Goal: Check status: Check status

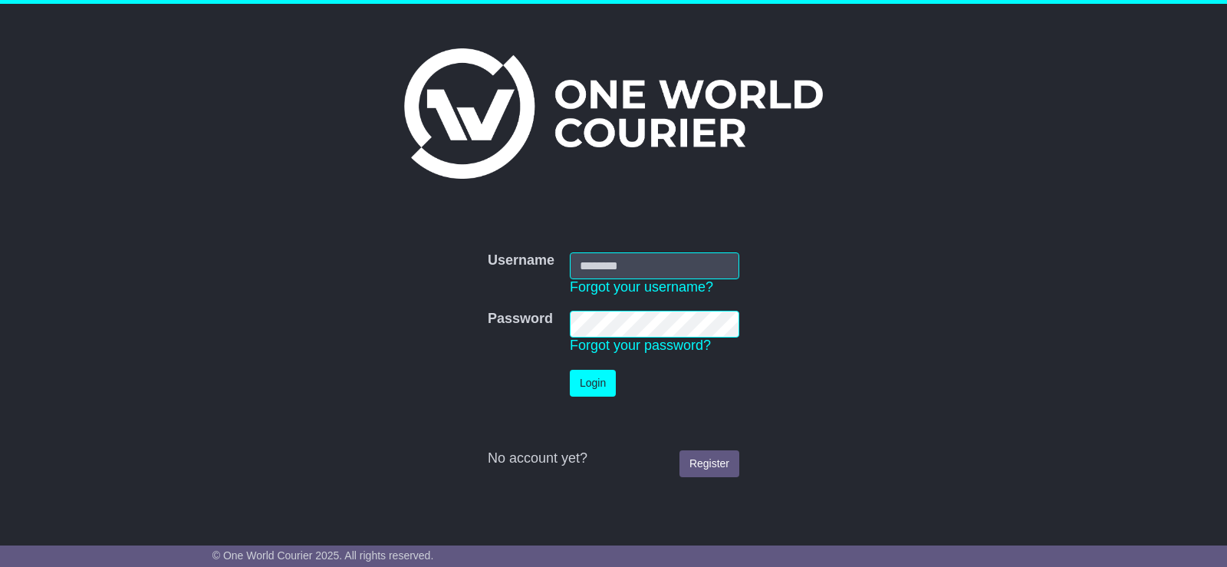
type input "******"
click at [577, 381] on button "Login" at bounding box center [593, 383] width 46 height 27
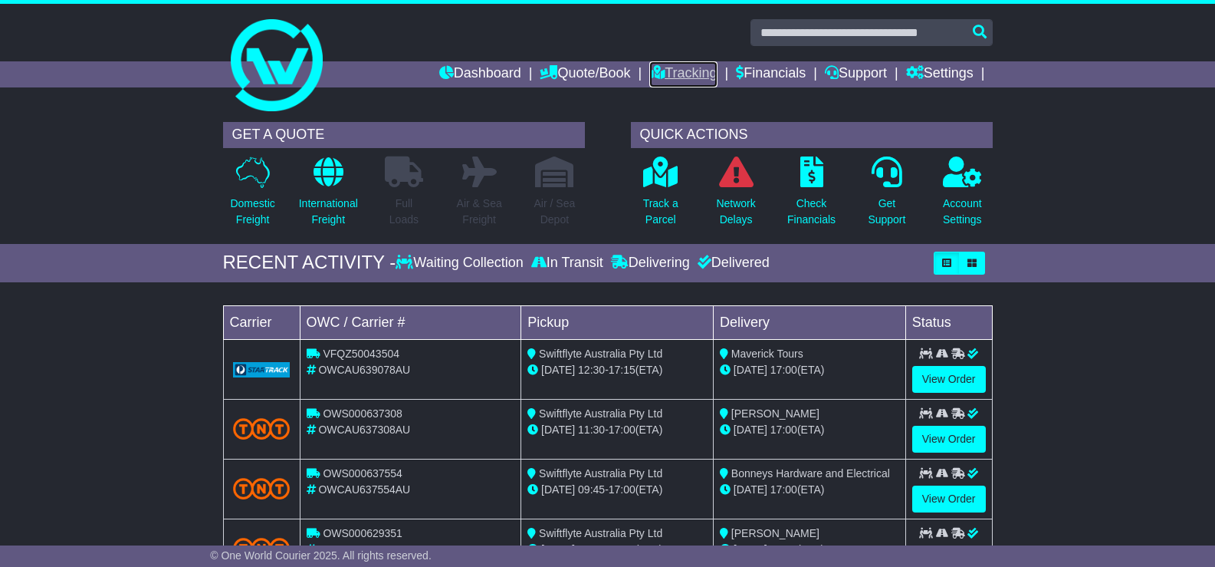
click at [675, 72] on link "Tracking" at bounding box center [682, 74] width 67 height 26
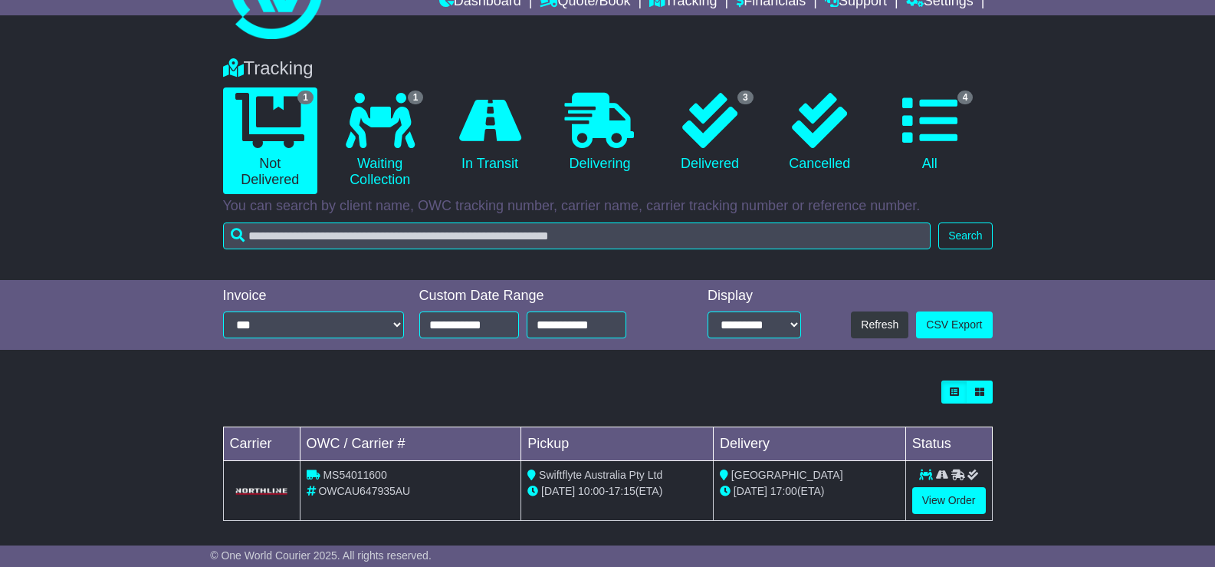
scroll to position [78, 0]
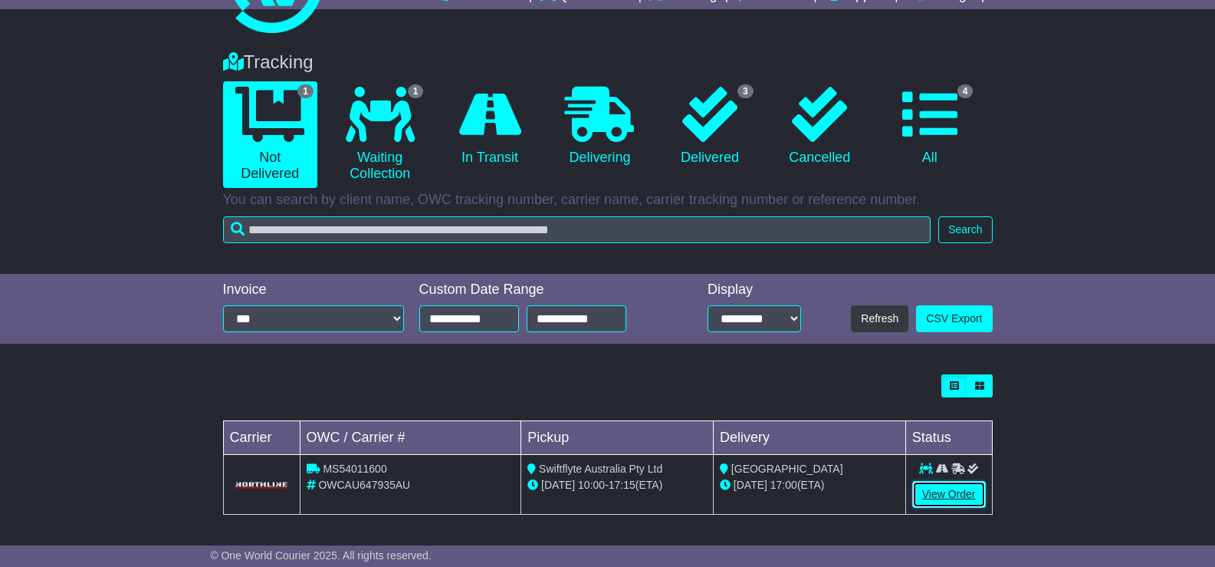
click at [936, 495] on link "View Order" at bounding box center [949, 494] width 74 height 27
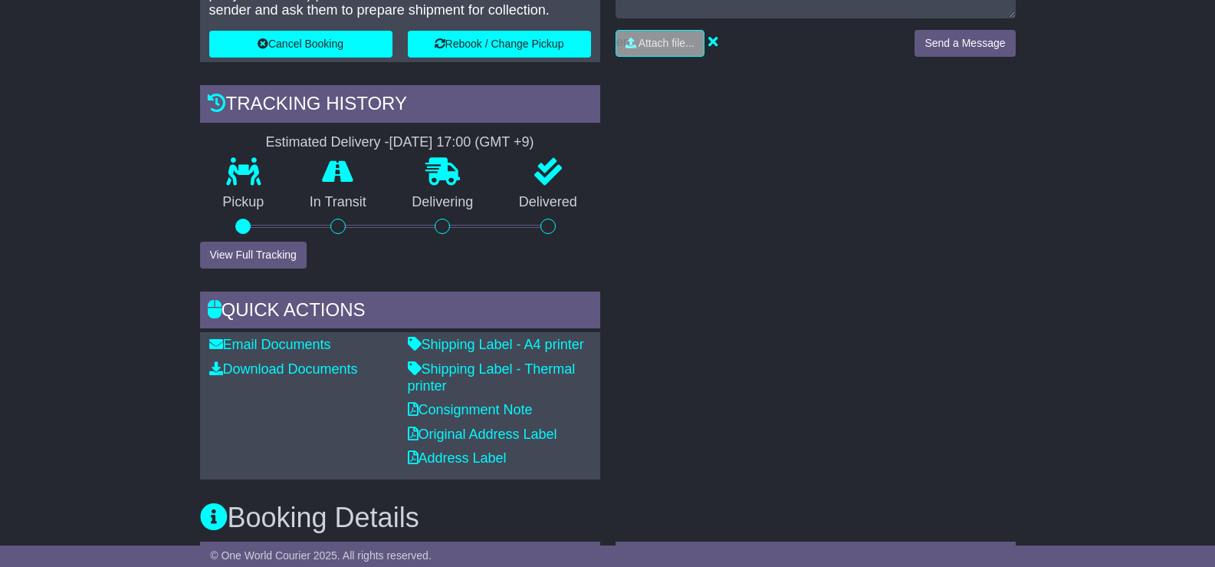
scroll to position [448, 0]
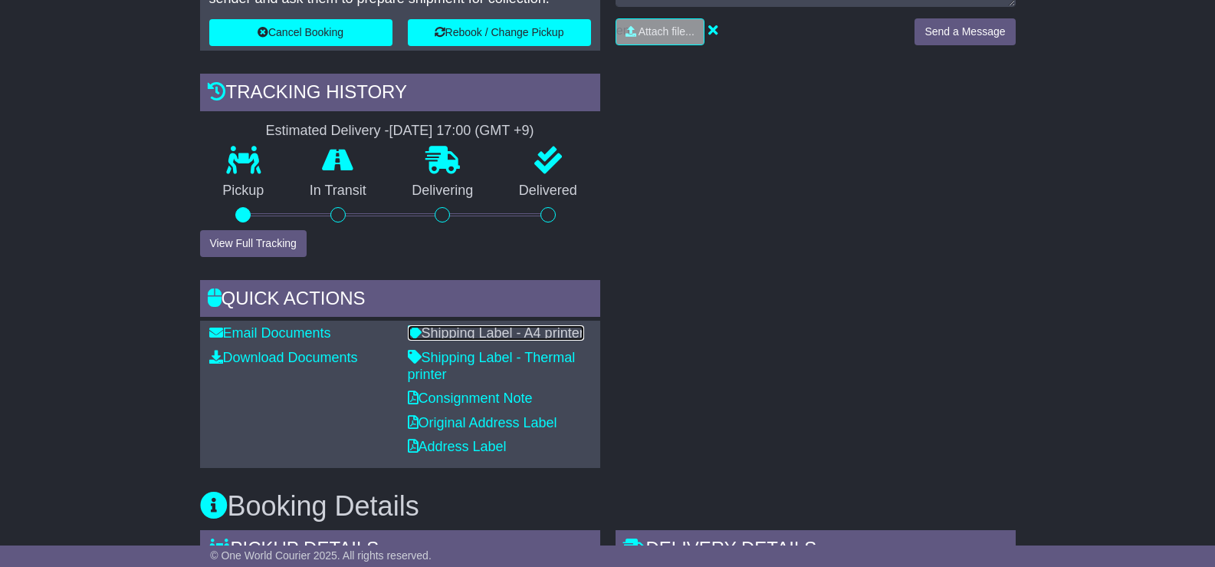
click at [547, 338] on link "Shipping Label - A4 printer" at bounding box center [496, 332] width 176 height 15
click at [461, 404] on link "Consignment Note" at bounding box center [470, 397] width 125 height 15
click at [492, 422] on link "Original Address Label" at bounding box center [483, 422] width 150 height 15
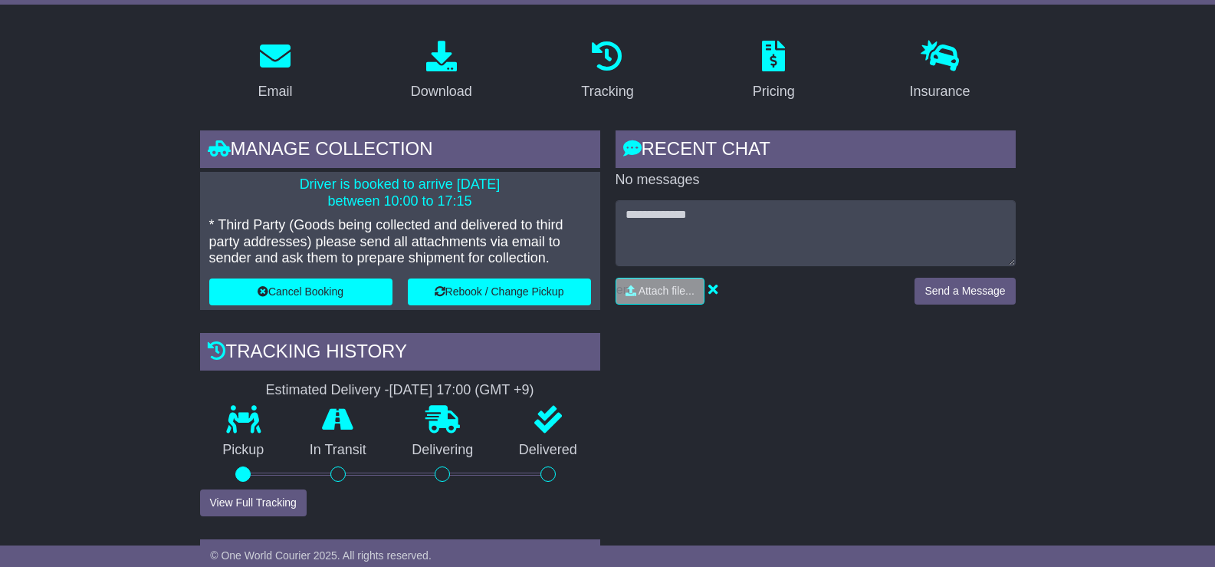
scroll to position [0, 0]
